Goal: Task Accomplishment & Management: Complete application form

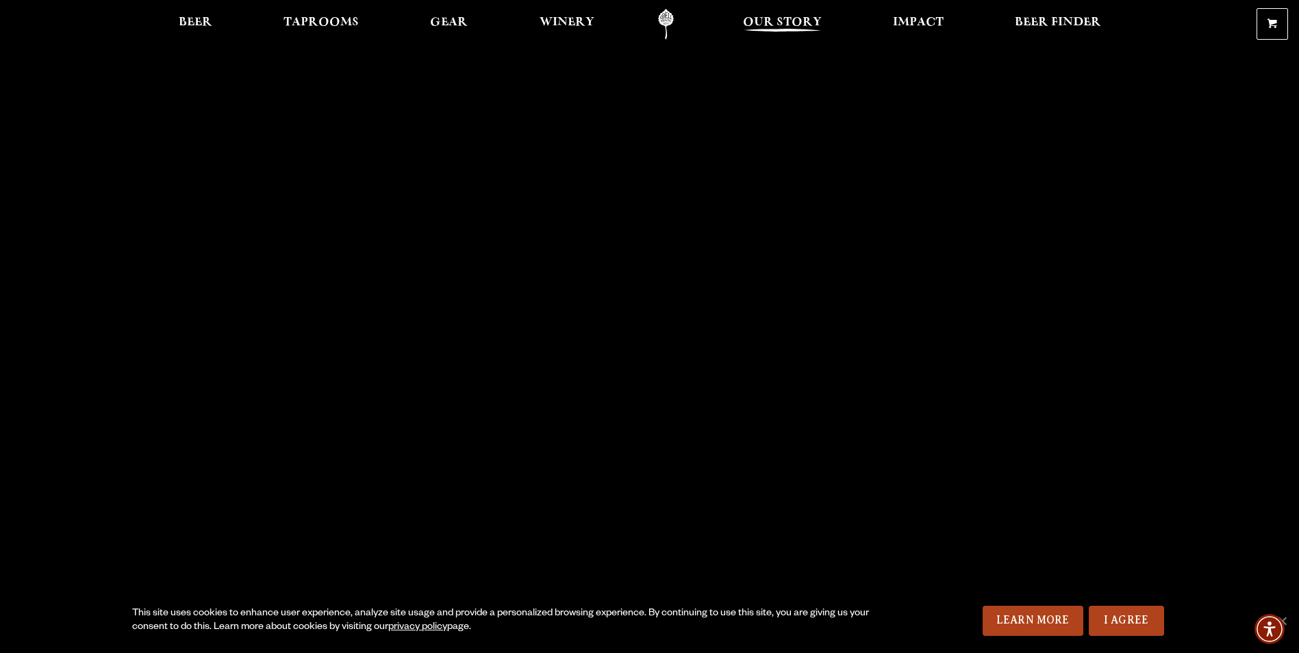
click at [794, 23] on span "Our Story" at bounding box center [782, 22] width 79 height 11
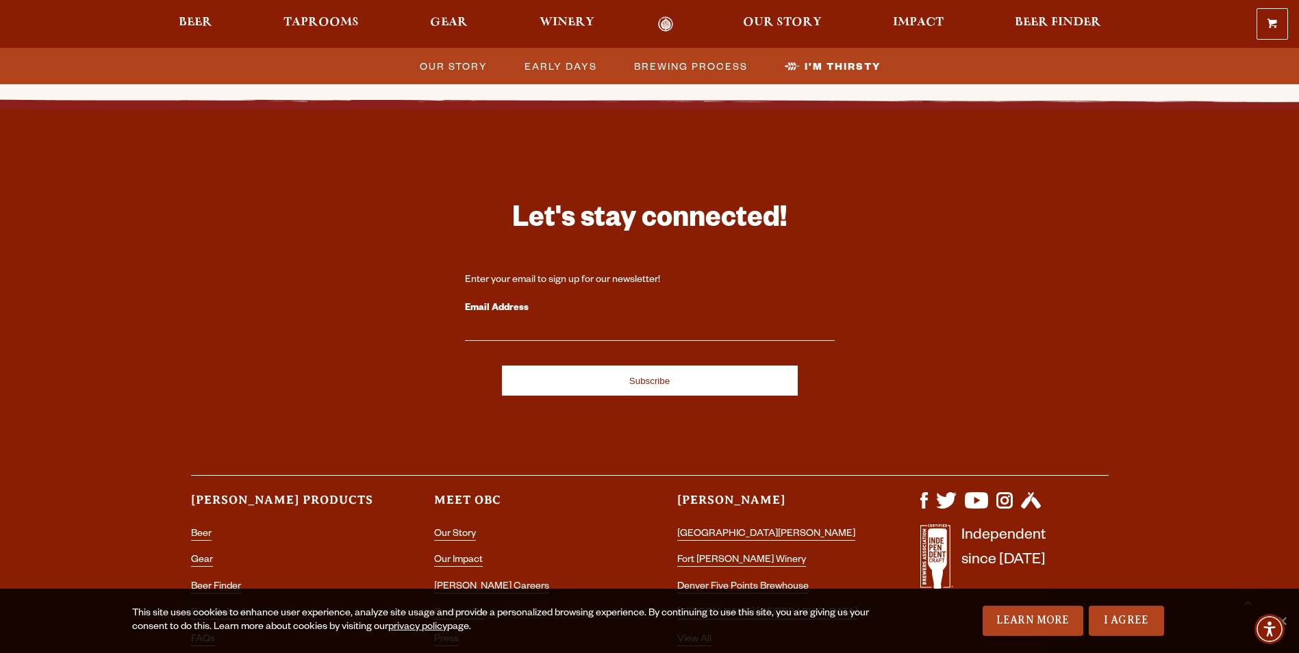
scroll to position [4536, 0]
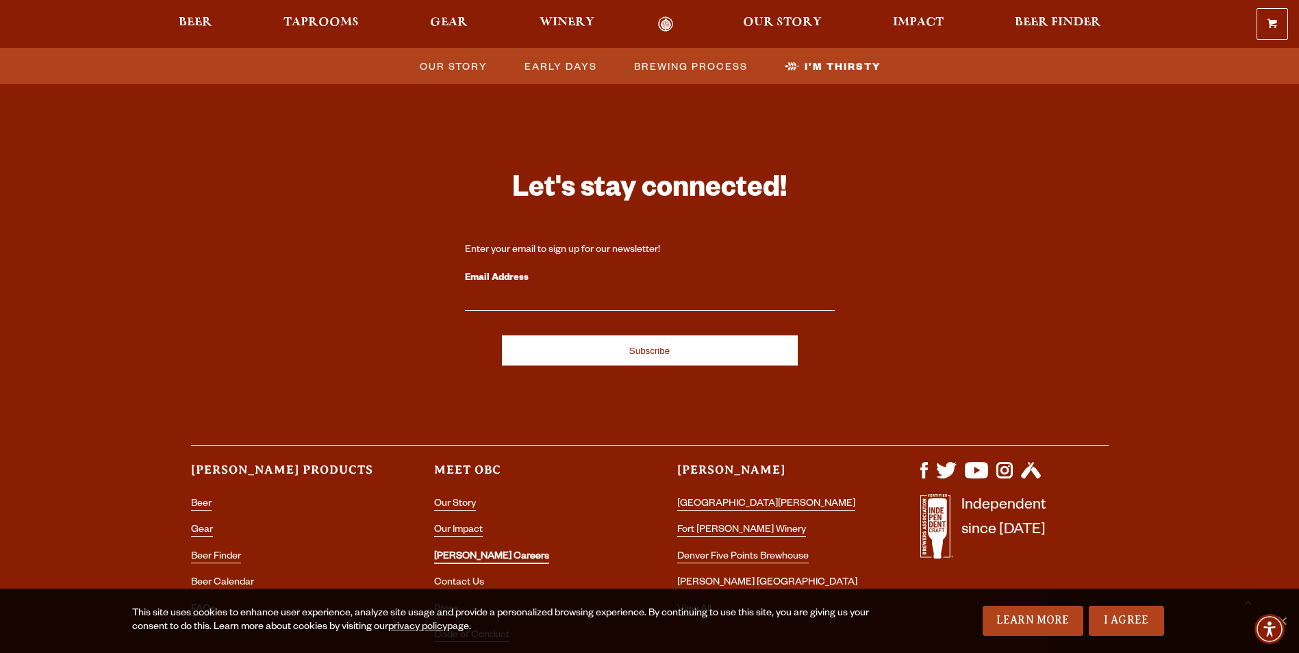
click at [475, 552] on link "[PERSON_NAME] Careers" at bounding box center [491, 558] width 115 height 12
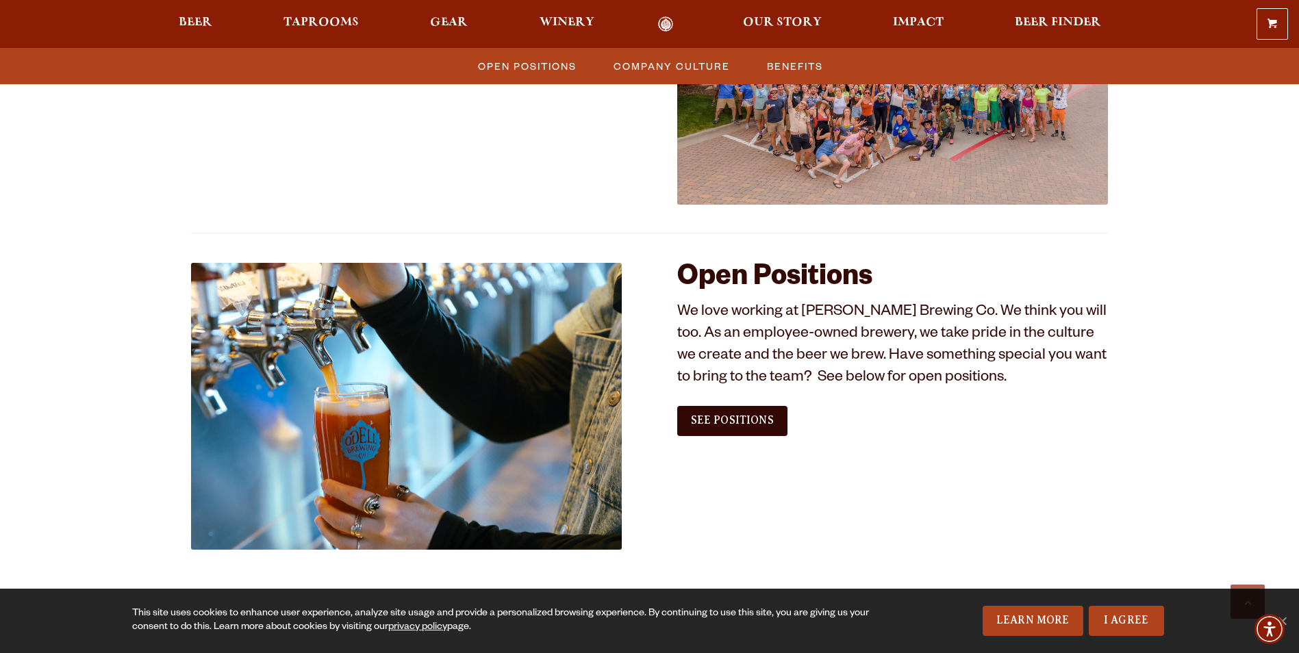
scroll to position [822, 0]
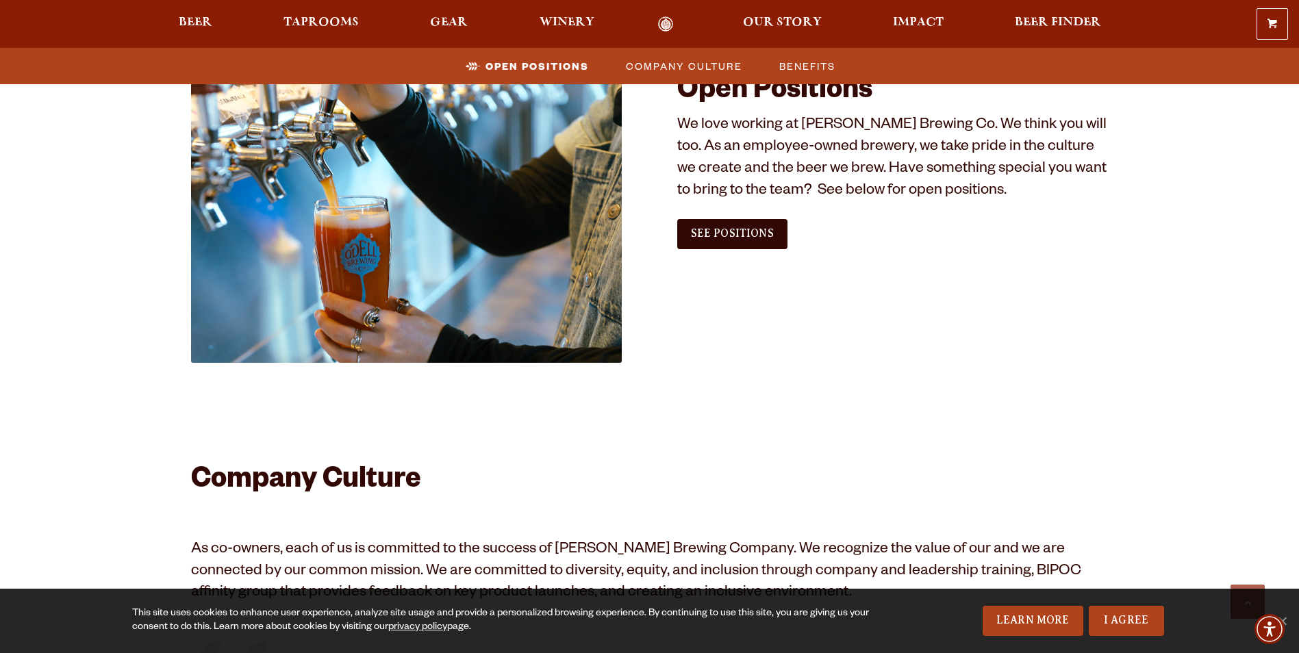
click at [722, 218] on div "See Positions" at bounding box center [732, 234] width 110 height 34
click at [717, 227] on link "See Positions" at bounding box center [732, 234] width 110 height 30
